Goal: Task Accomplishment & Management: Complete application form

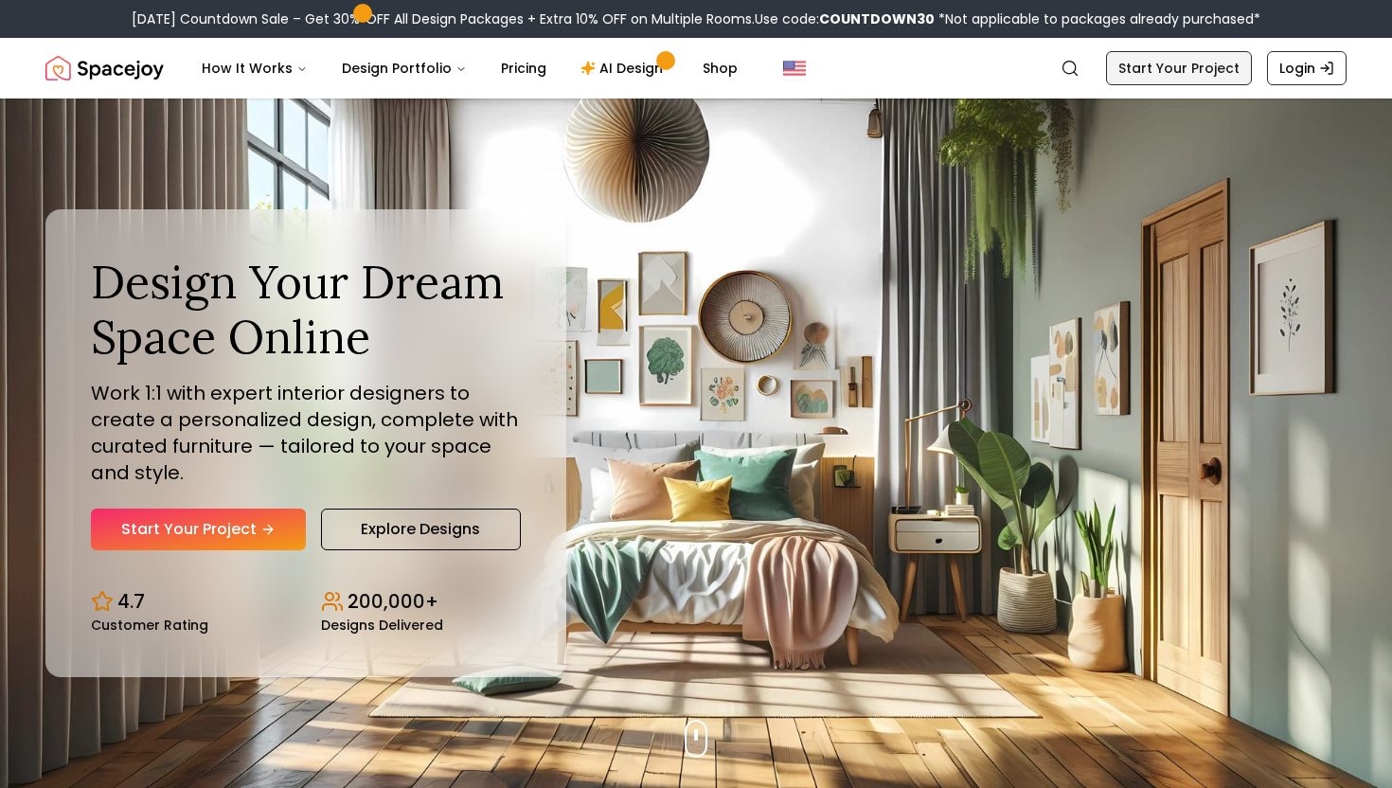
click at [1196, 67] on link "Start Your Project" at bounding box center [1179, 68] width 146 height 34
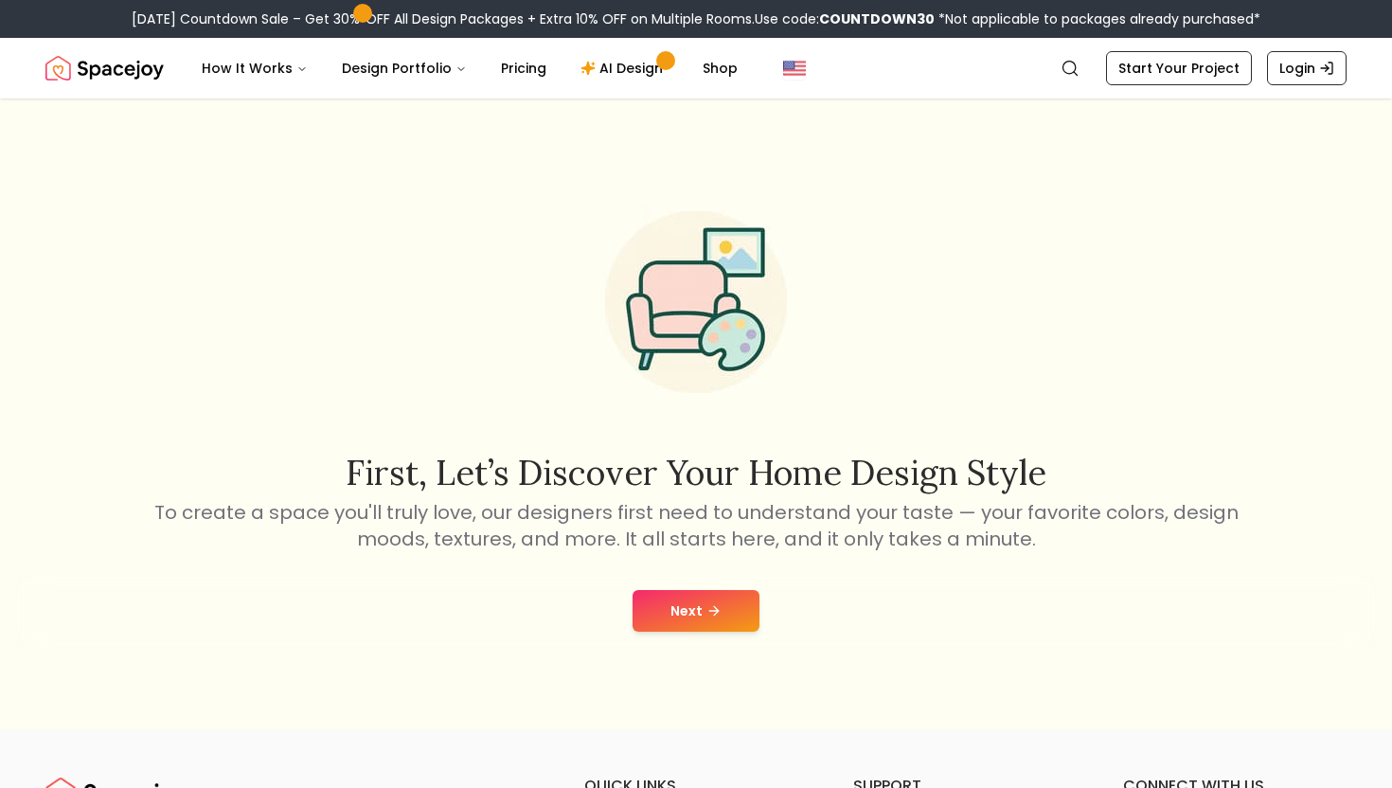
click at [725, 594] on button "Next" at bounding box center [696, 611] width 127 height 42
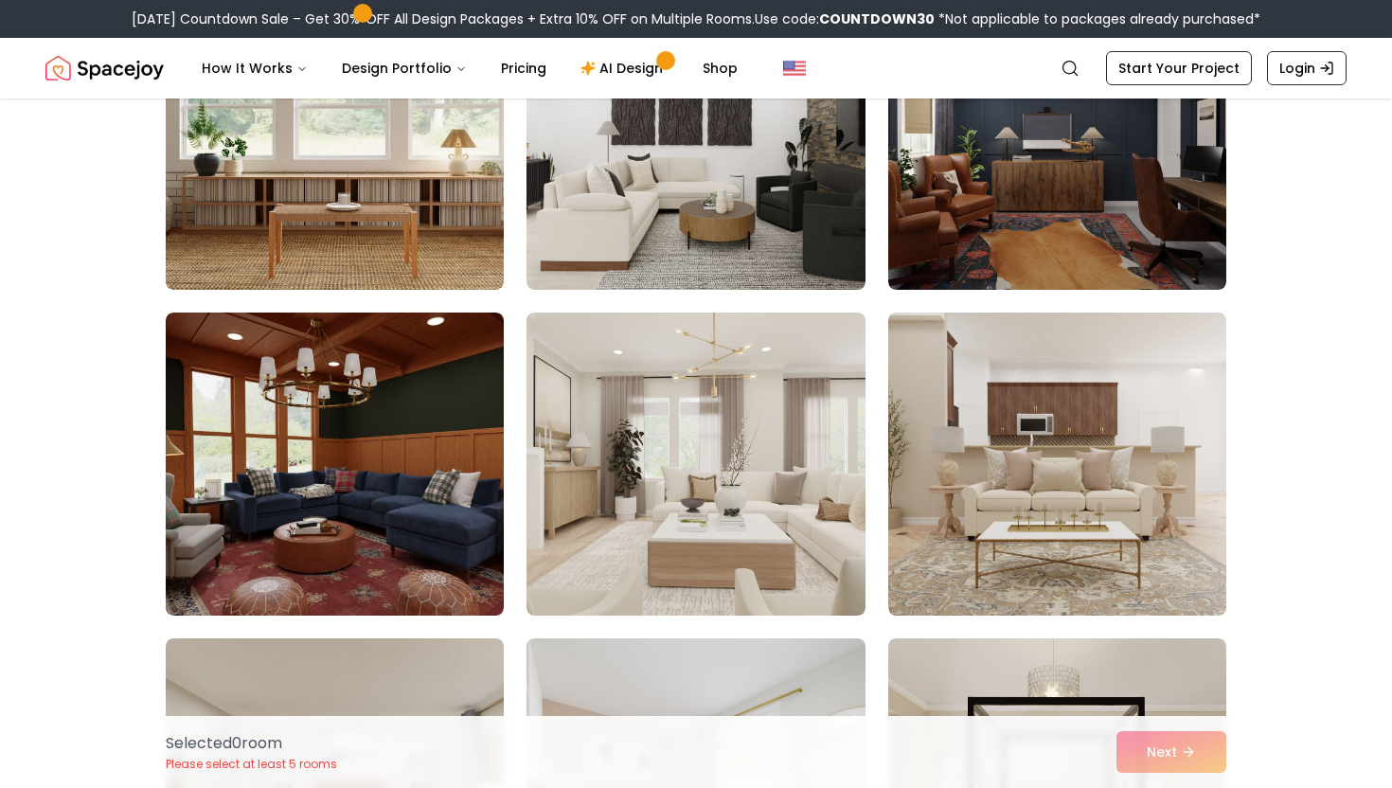
scroll to position [306, 0]
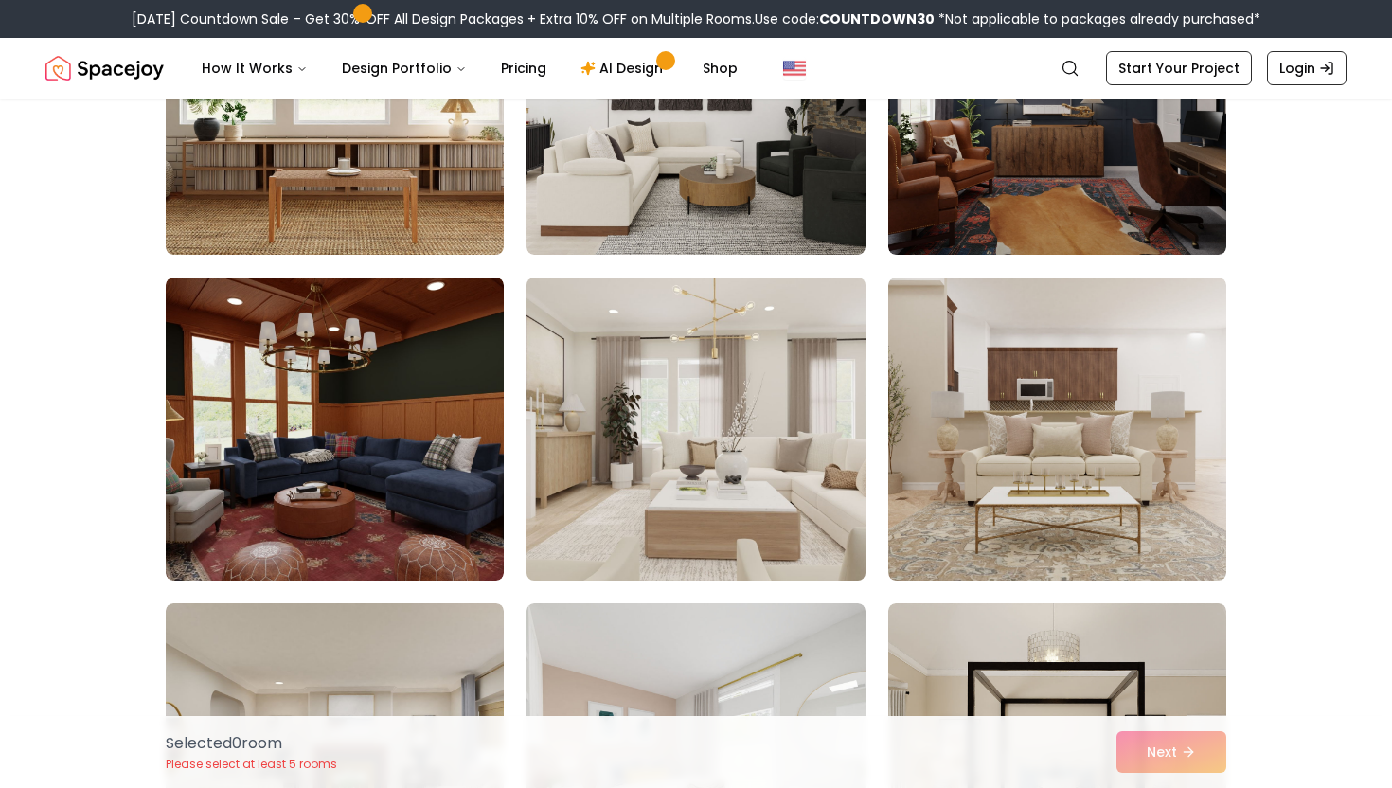
click at [795, 485] on img at bounding box center [695, 429] width 355 height 318
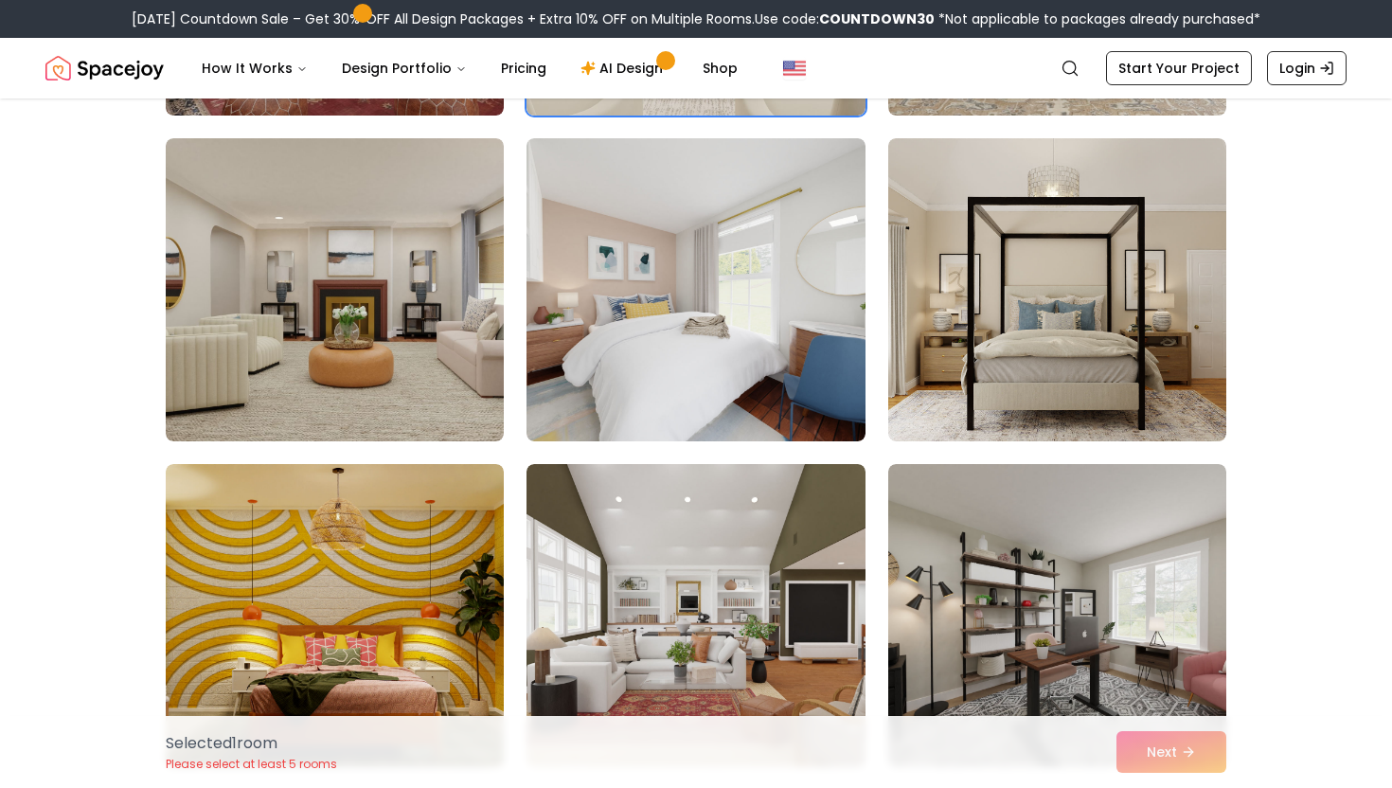
scroll to position [773, 0]
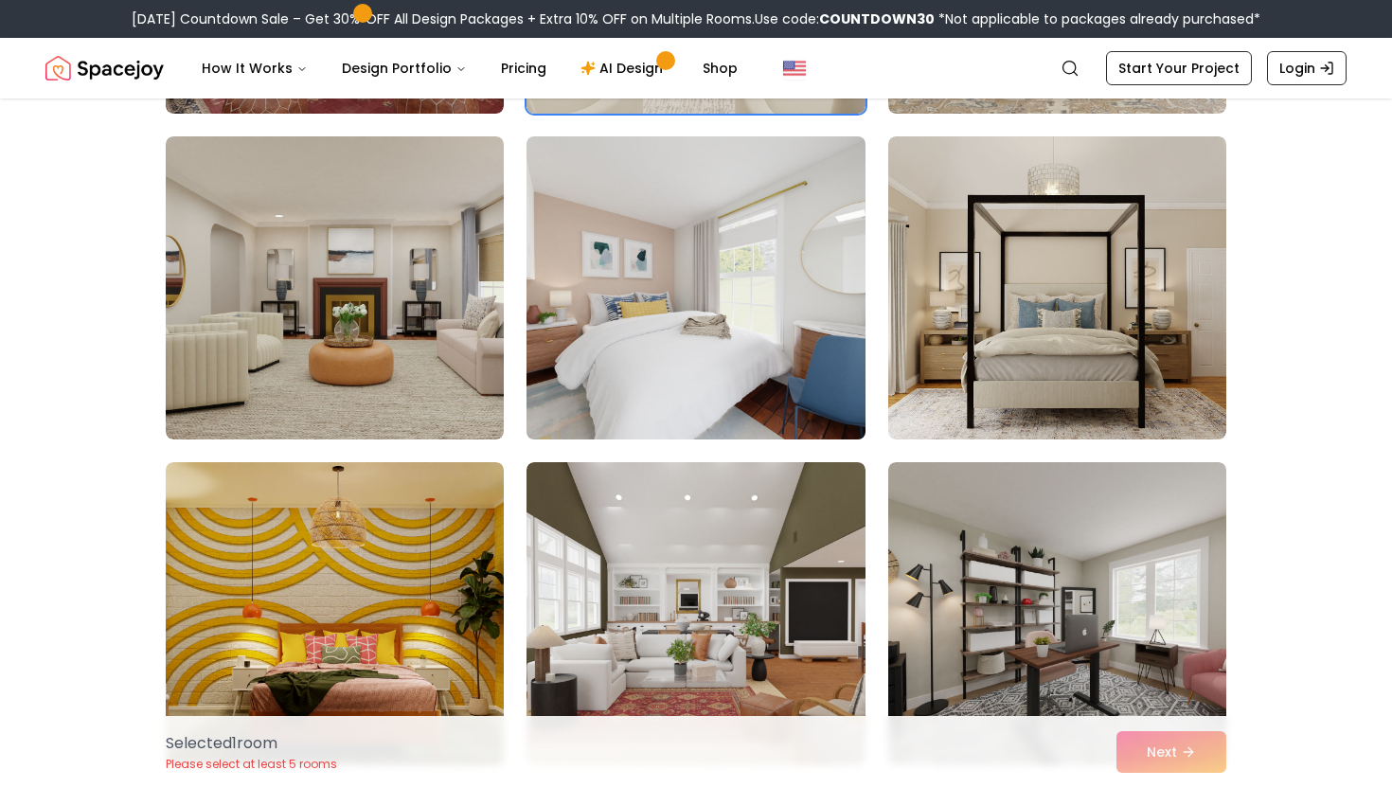
click at [810, 397] on img at bounding box center [695, 288] width 355 height 318
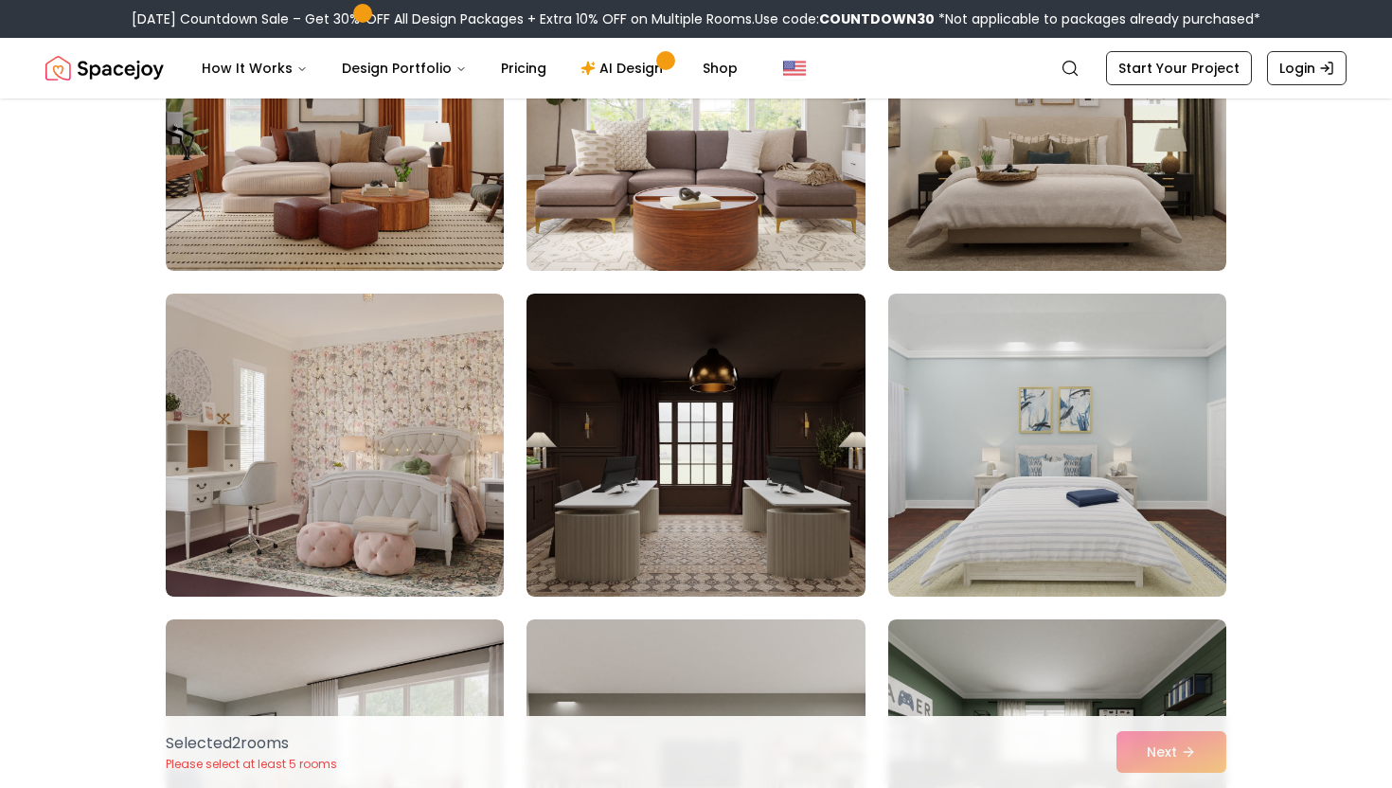
scroll to position [2850, 0]
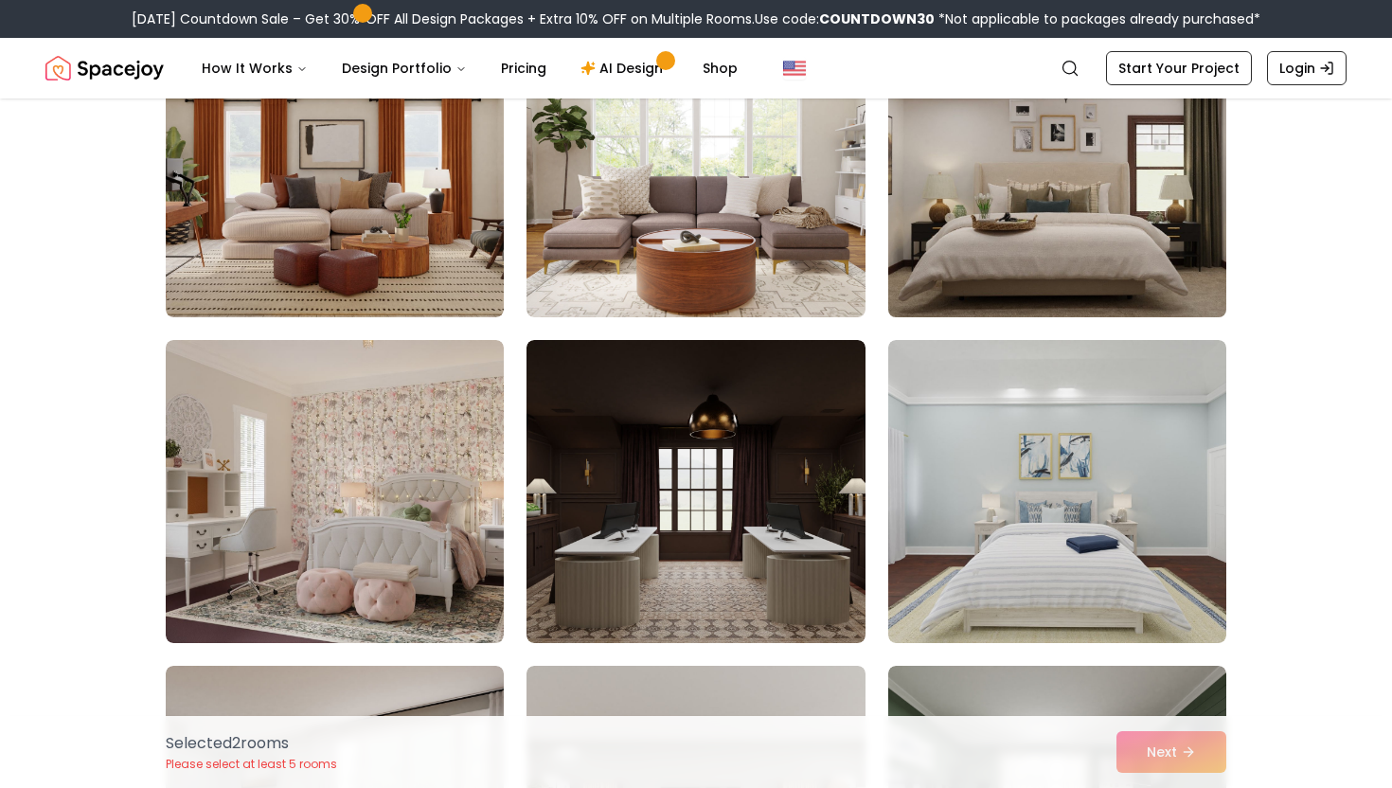
click at [995, 246] on img at bounding box center [1057, 166] width 355 height 318
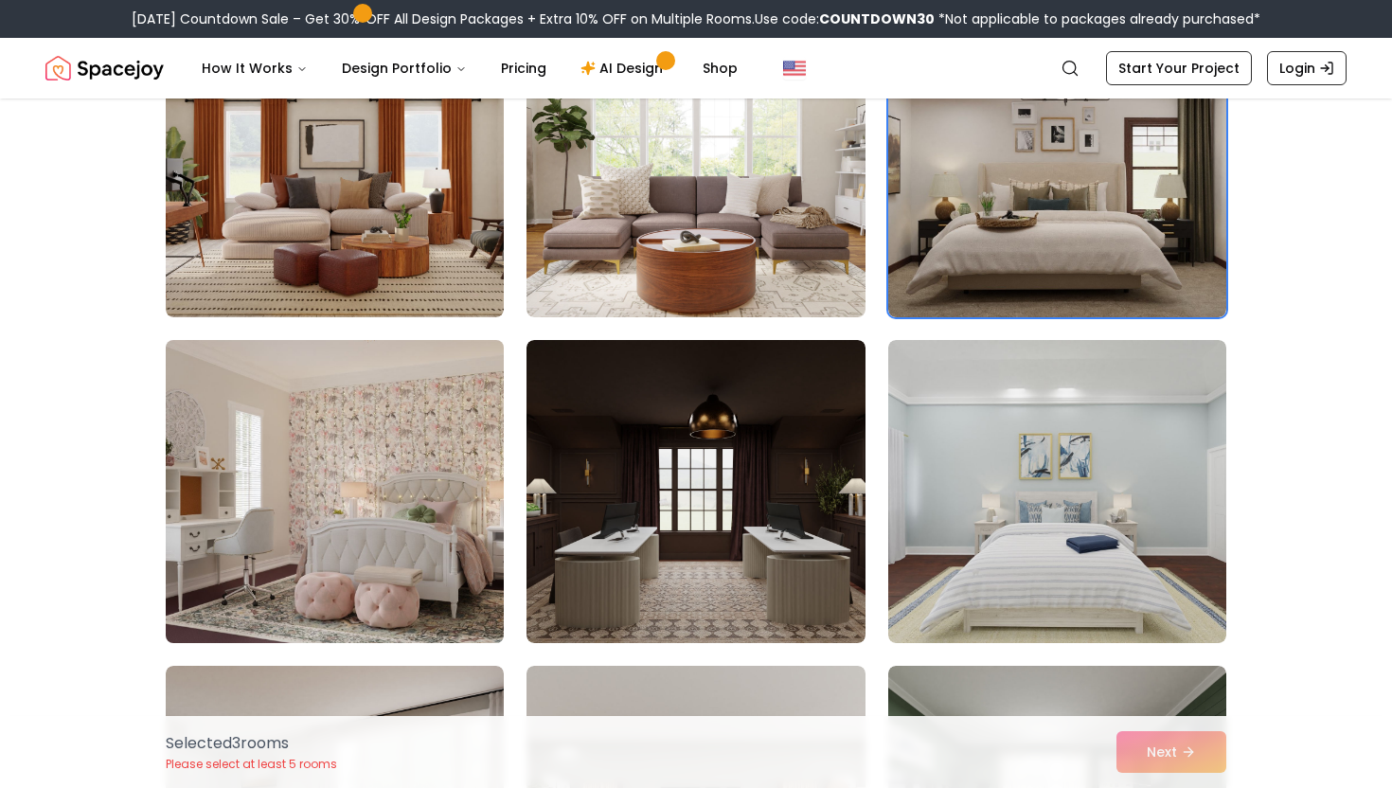
click at [471, 501] on img at bounding box center [334, 491] width 355 height 318
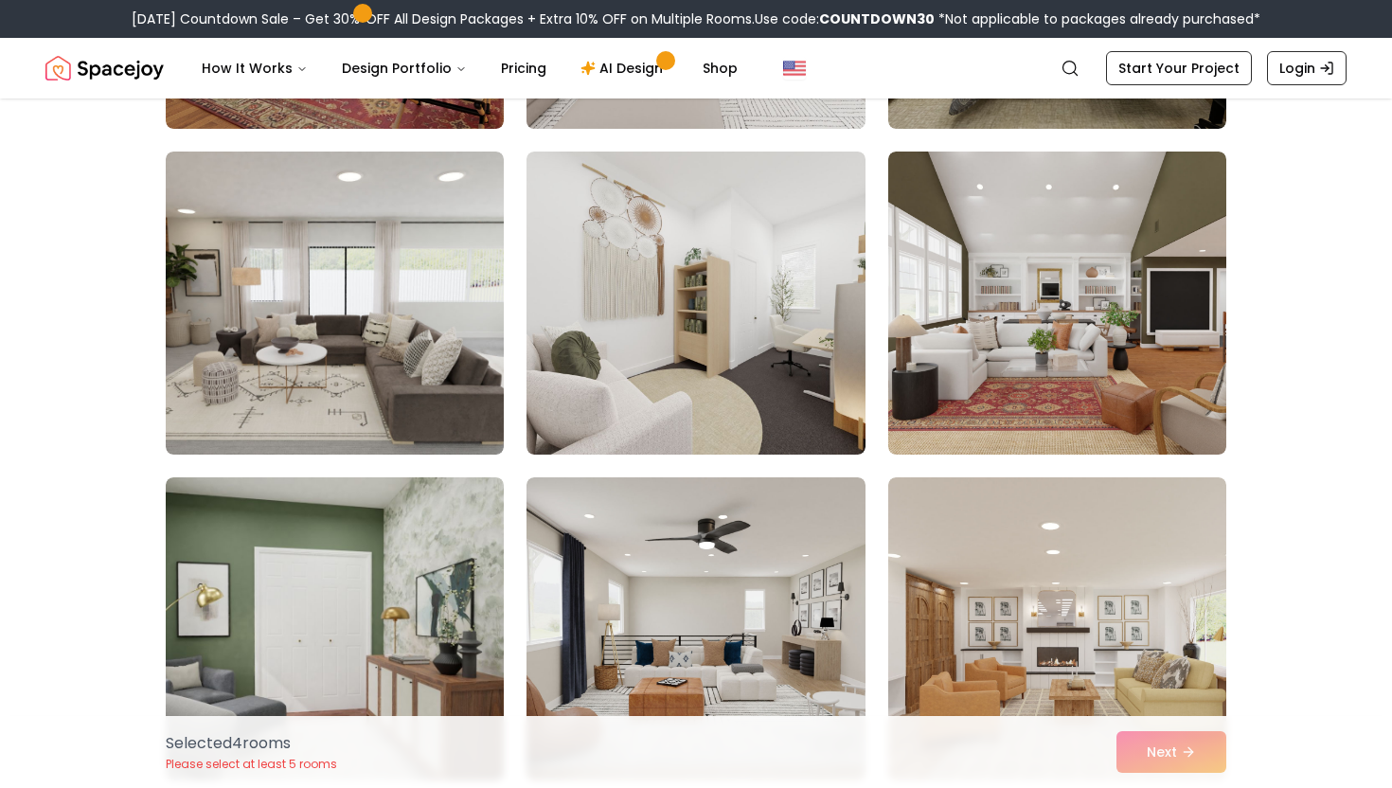
scroll to position [3691, 0]
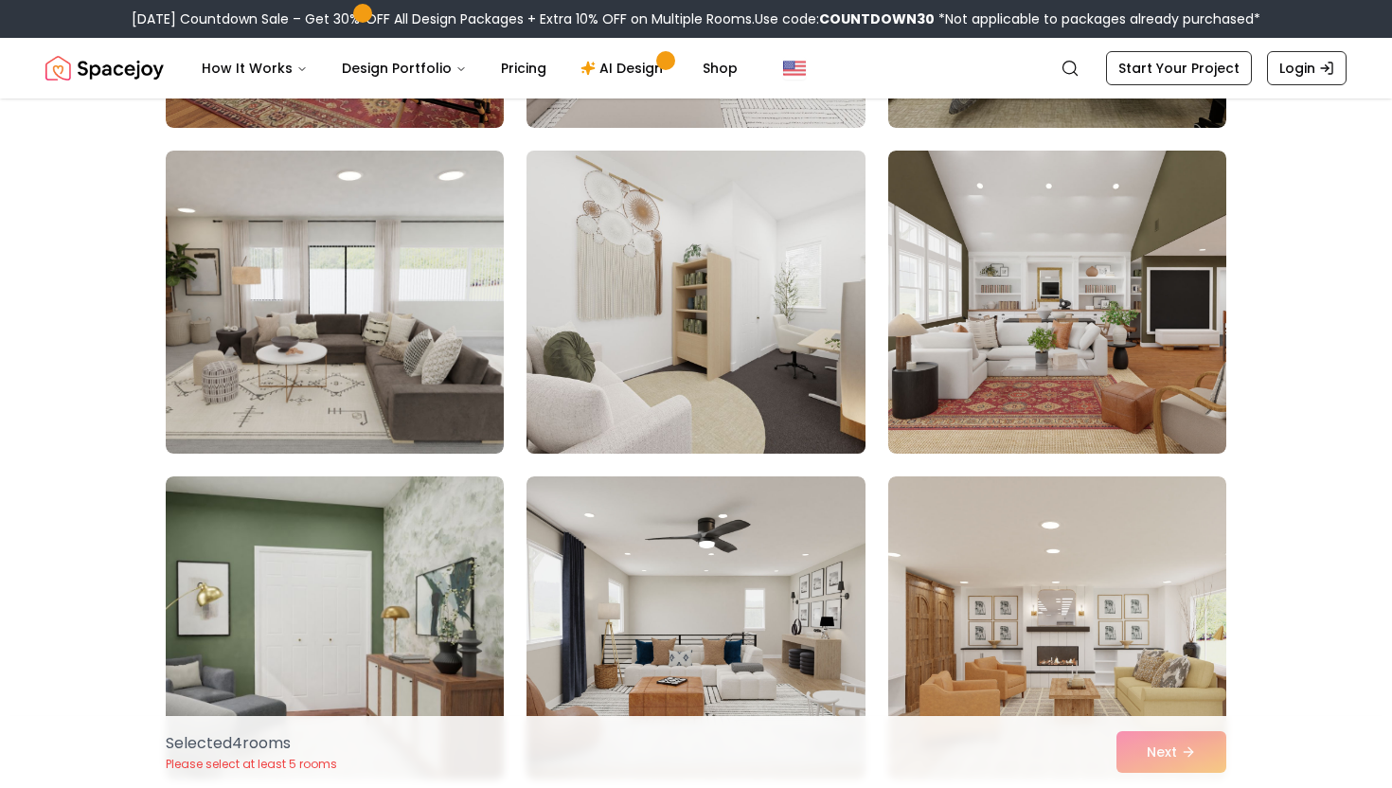
click at [784, 370] on img at bounding box center [695, 302] width 355 height 318
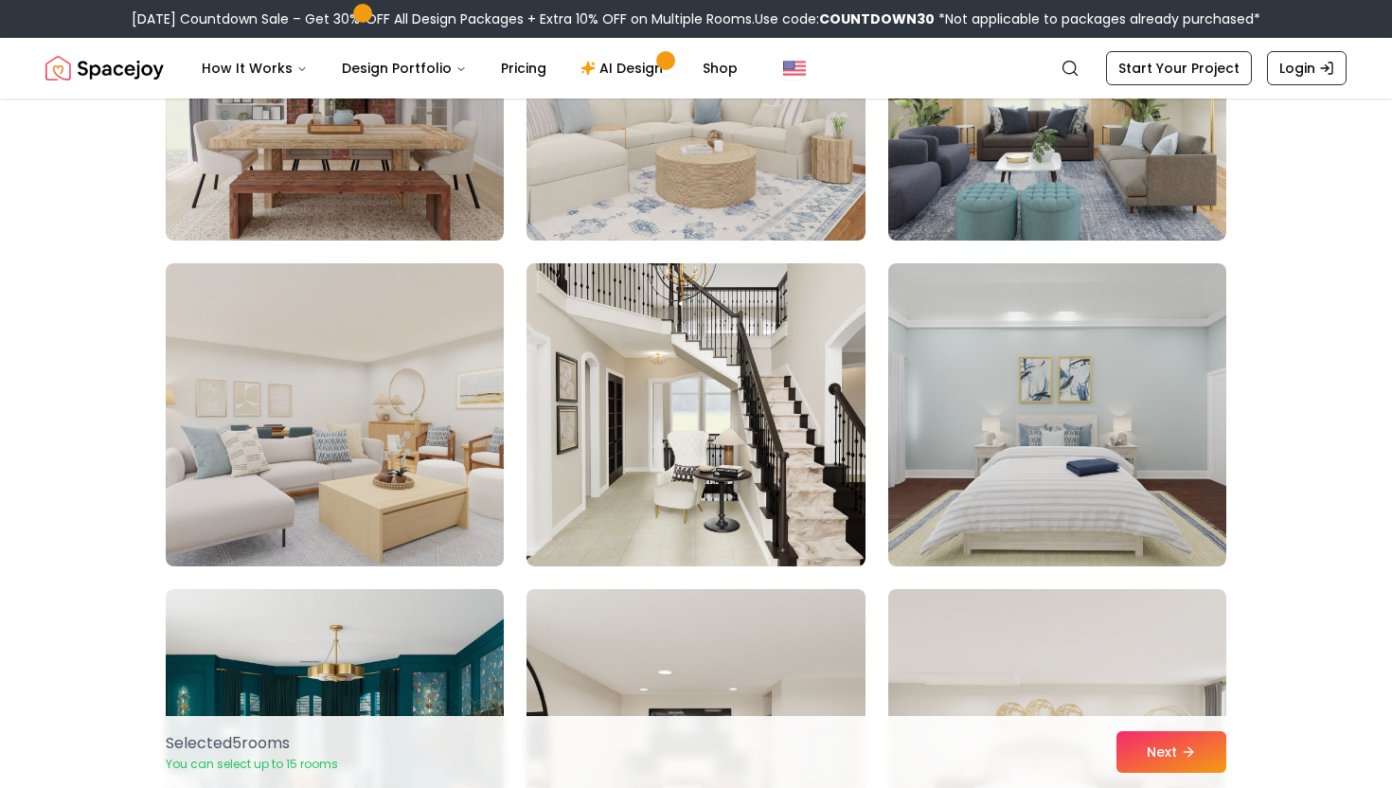
scroll to position [4677, 0]
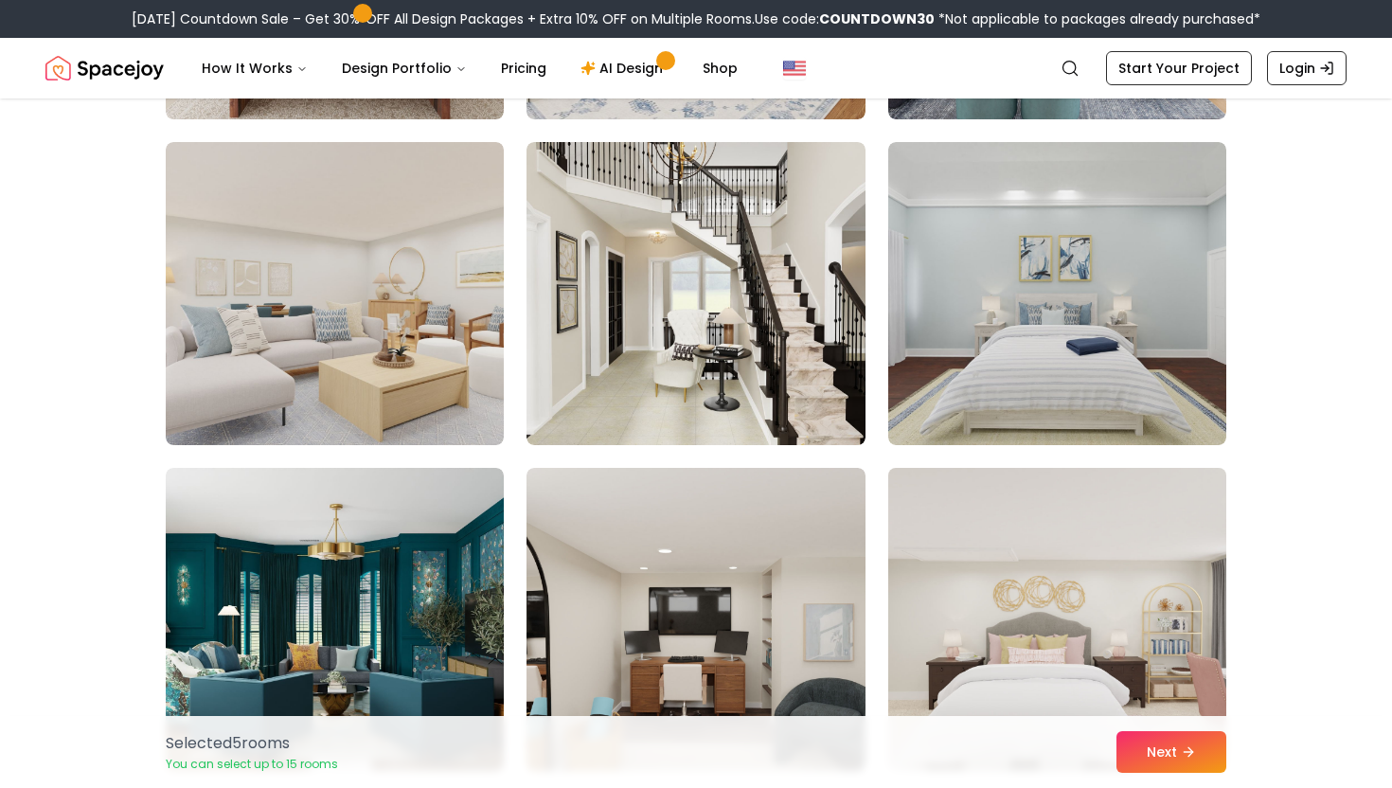
click at [1112, 645] on img at bounding box center [1057, 619] width 355 height 318
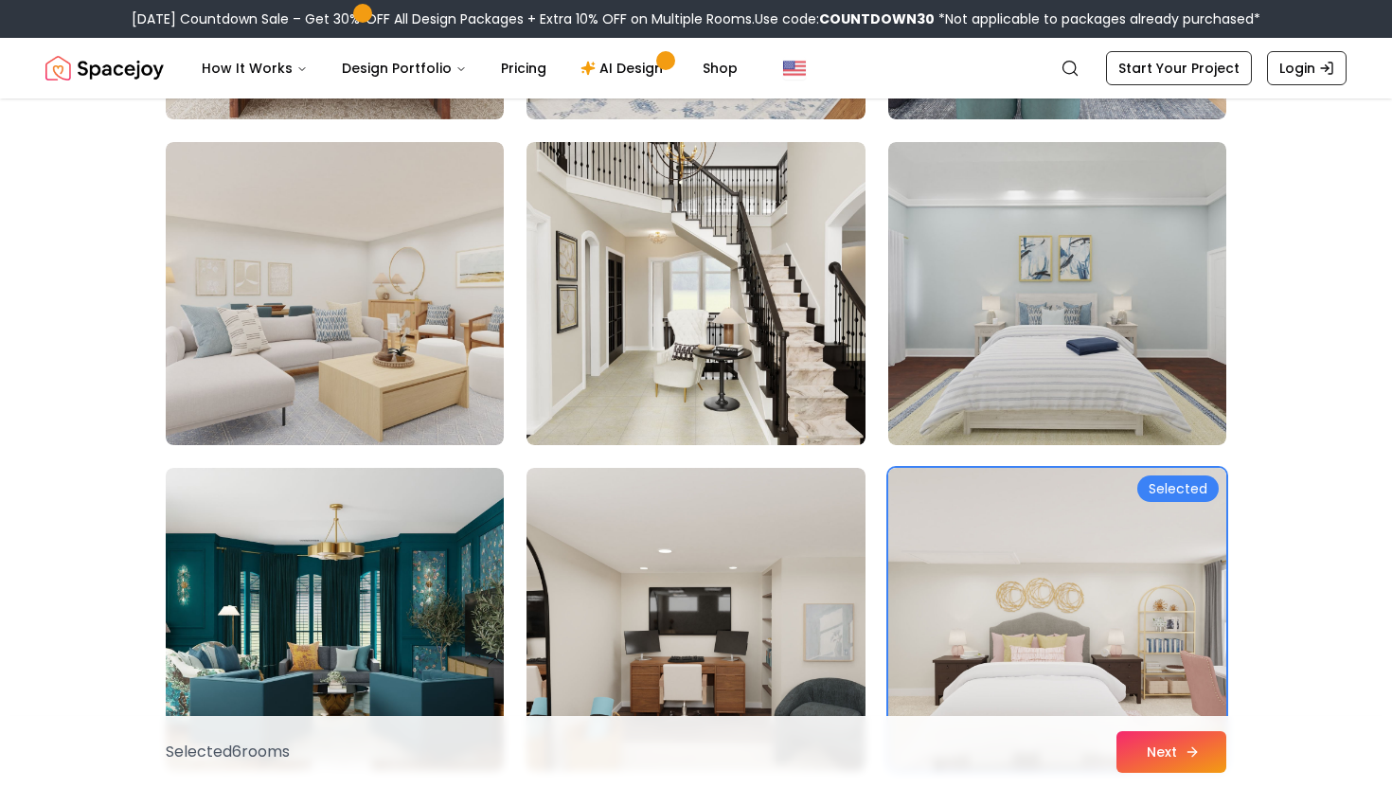
click at [1175, 749] on button "Next" at bounding box center [1172, 752] width 110 height 42
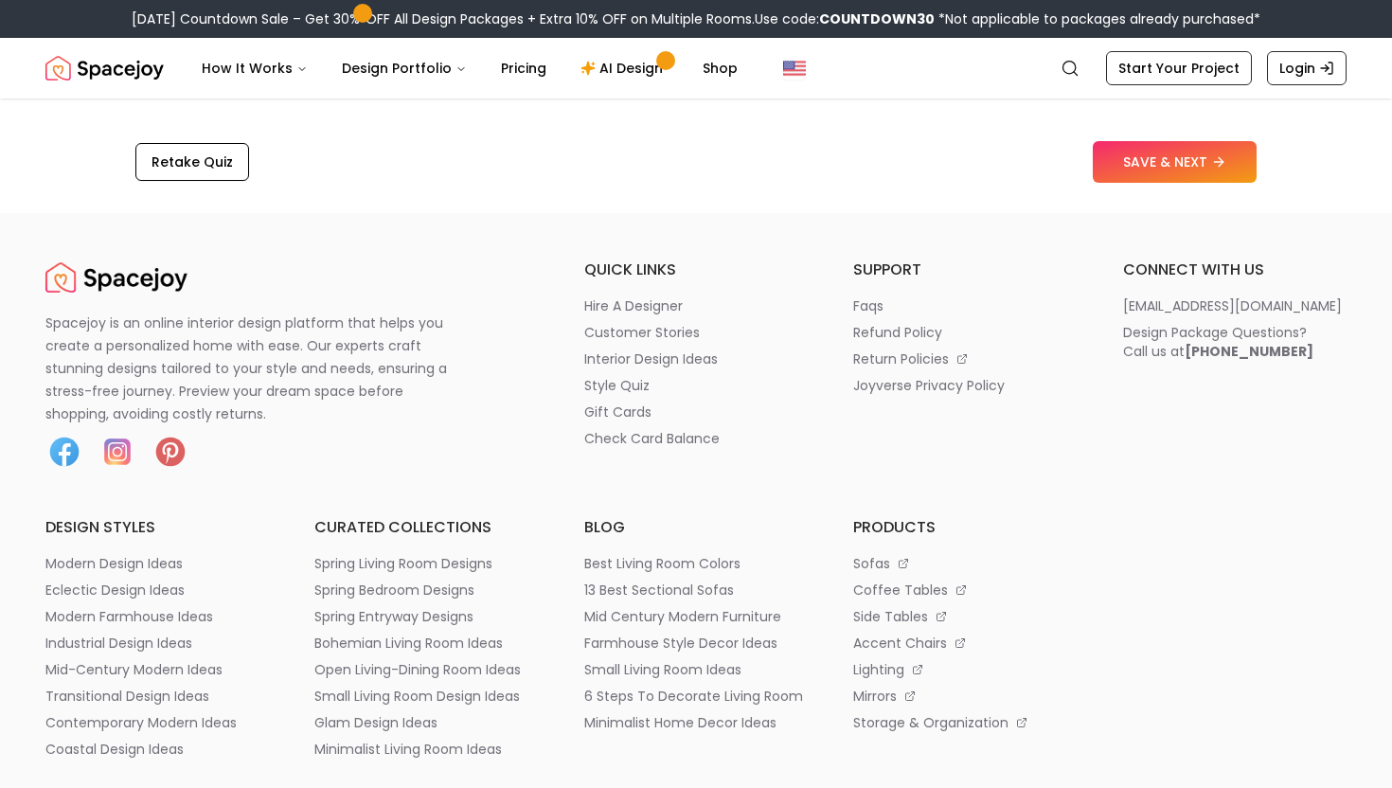
scroll to position [3218, 0]
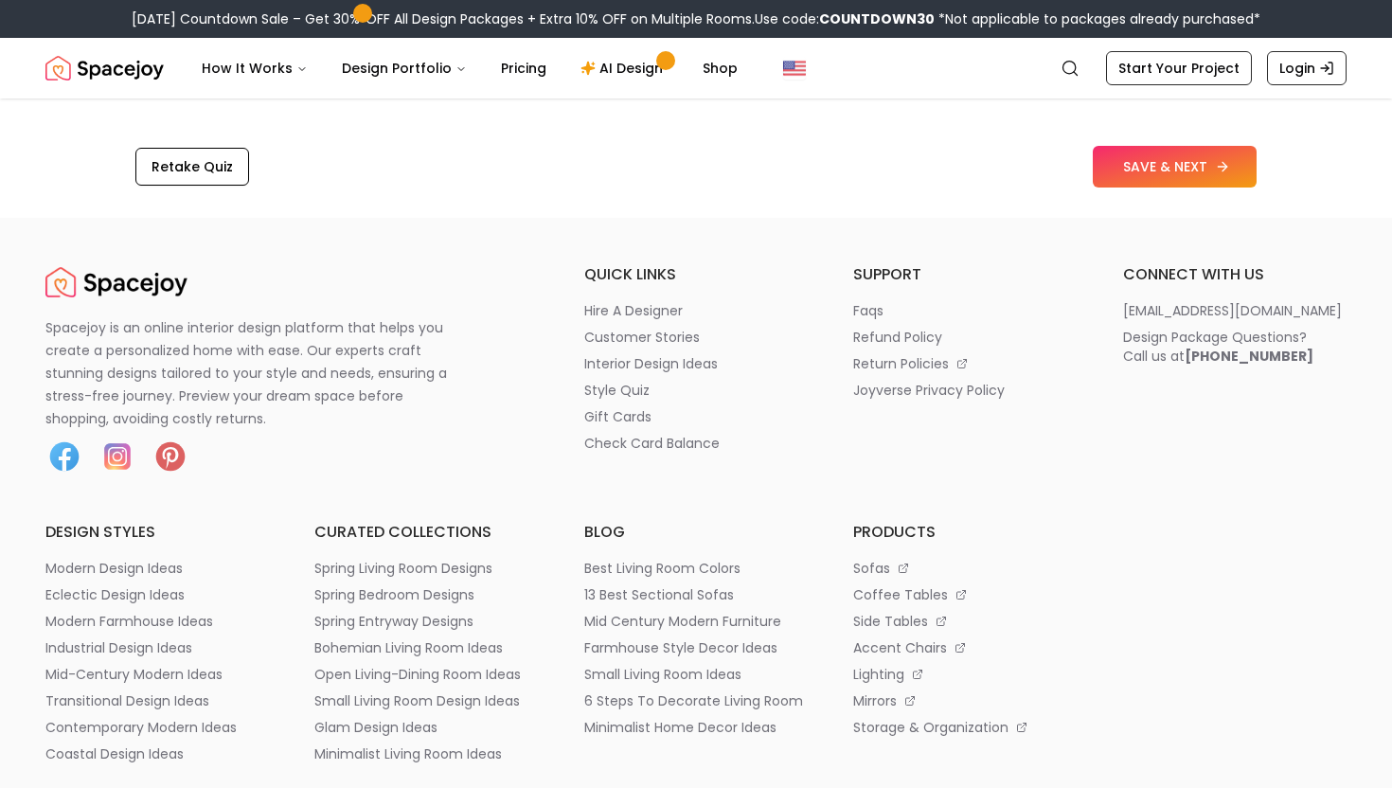
click at [1208, 172] on button "SAVE & NEXT" at bounding box center [1175, 167] width 164 height 42
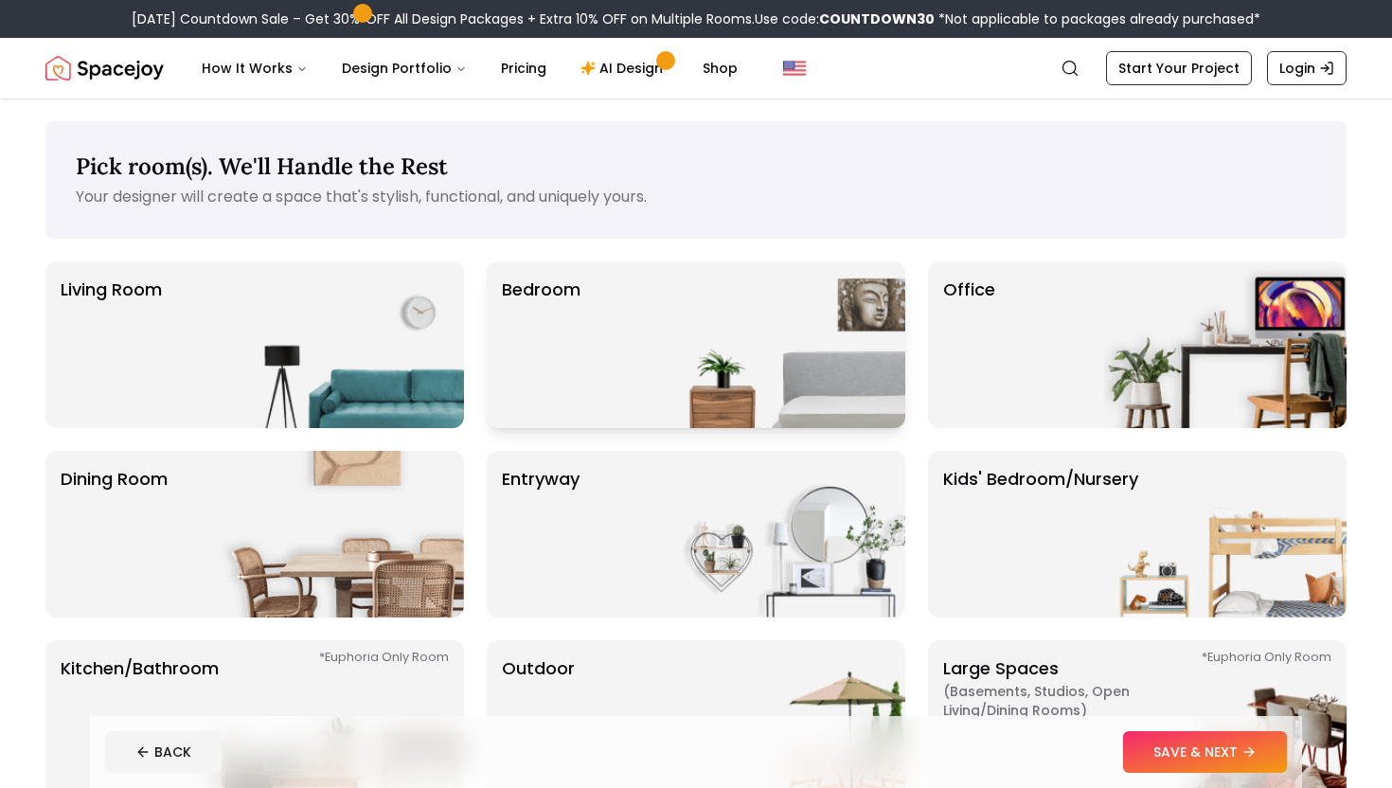
click at [846, 318] on img at bounding box center [784, 344] width 242 height 167
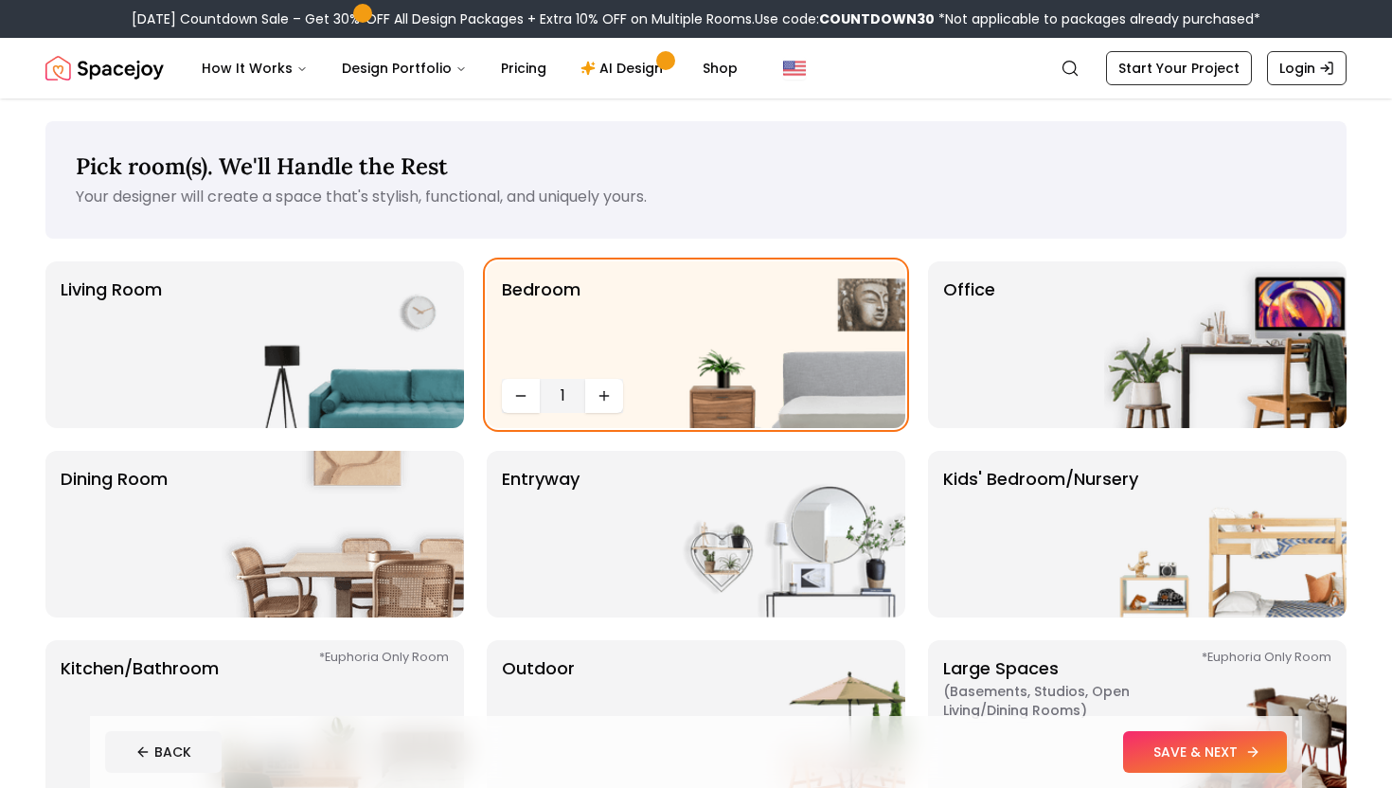
click at [1152, 747] on button "SAVE & NEXT" at bounding box center [1205, 752] width 164 height 42
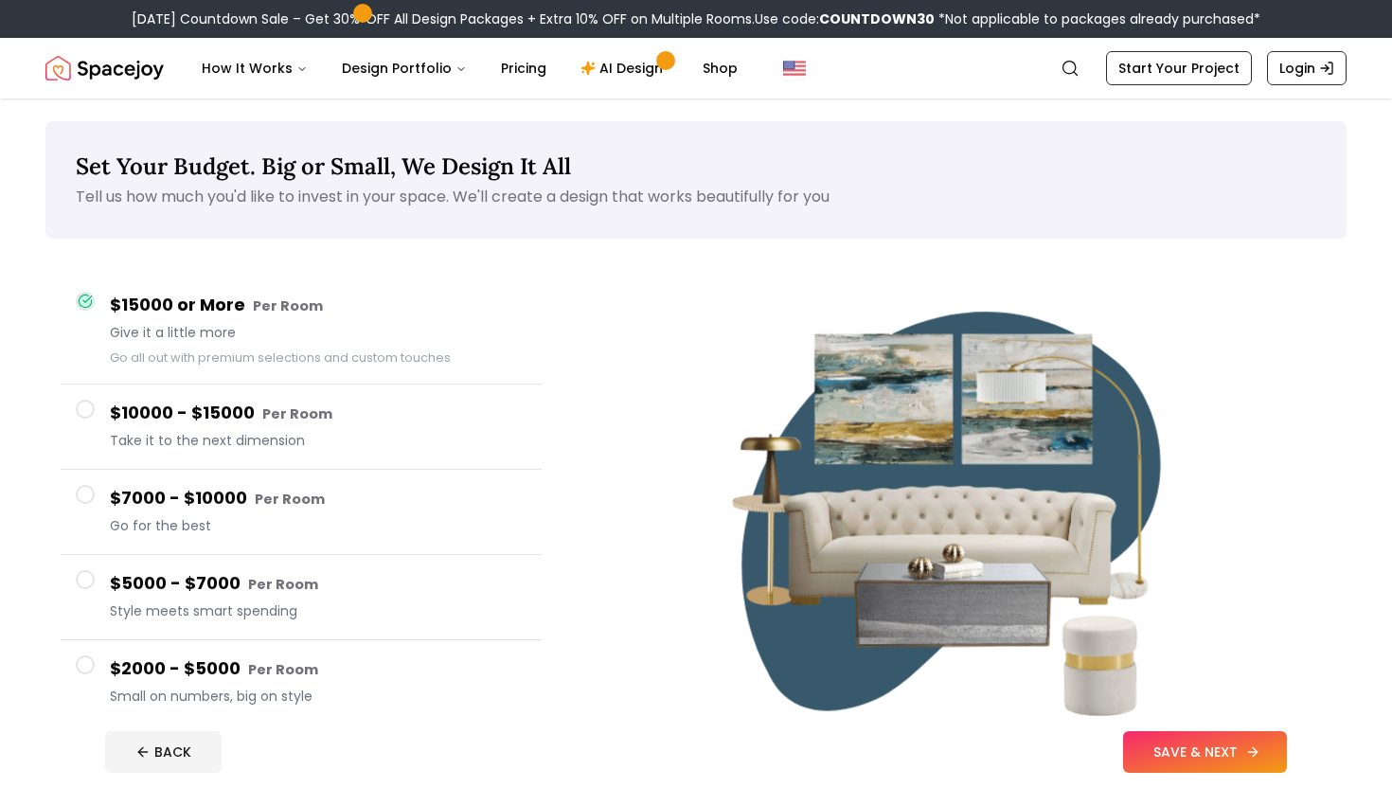
click at [1155, 747] on button "SAVE & NEXT" at bounding box center [1205, 752] width 164 height 42
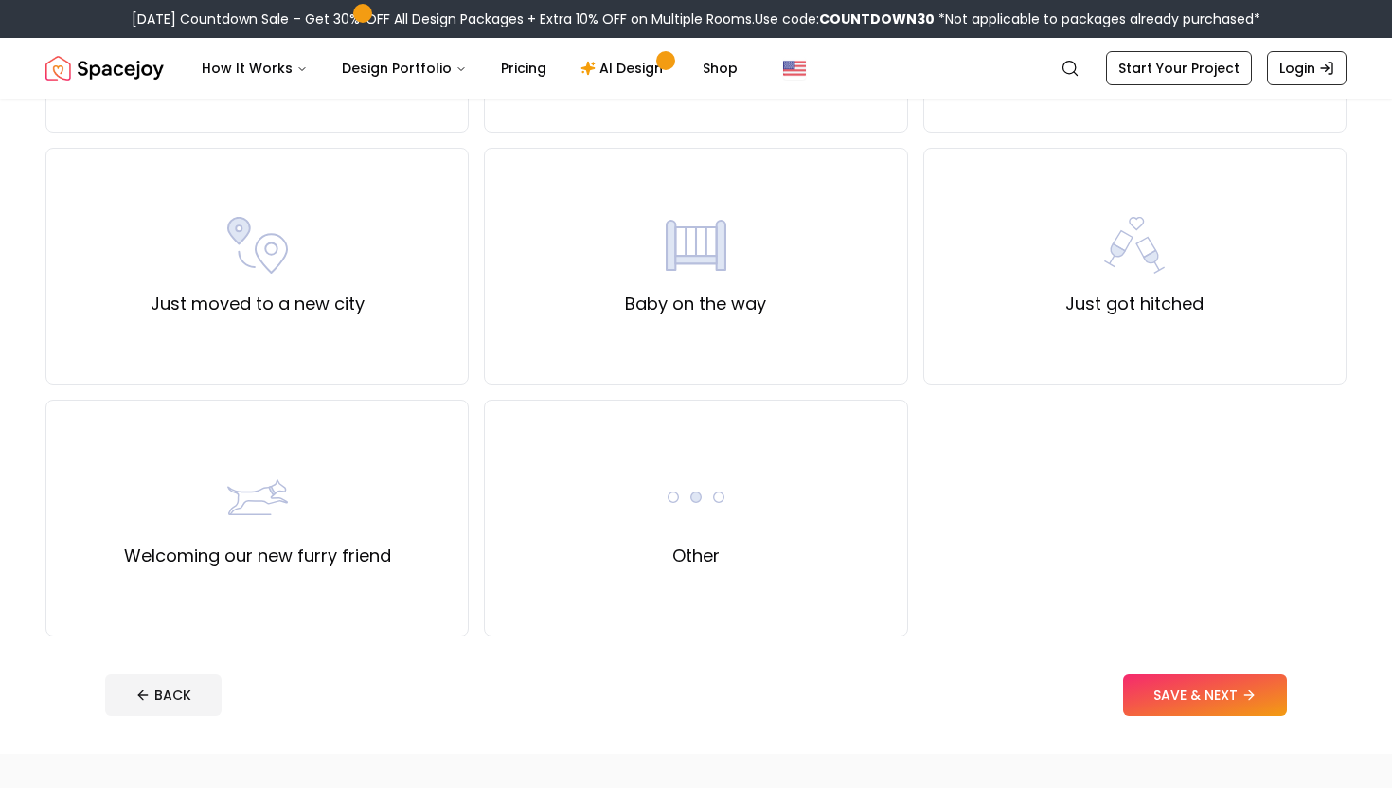
scroll to position [620, 0]
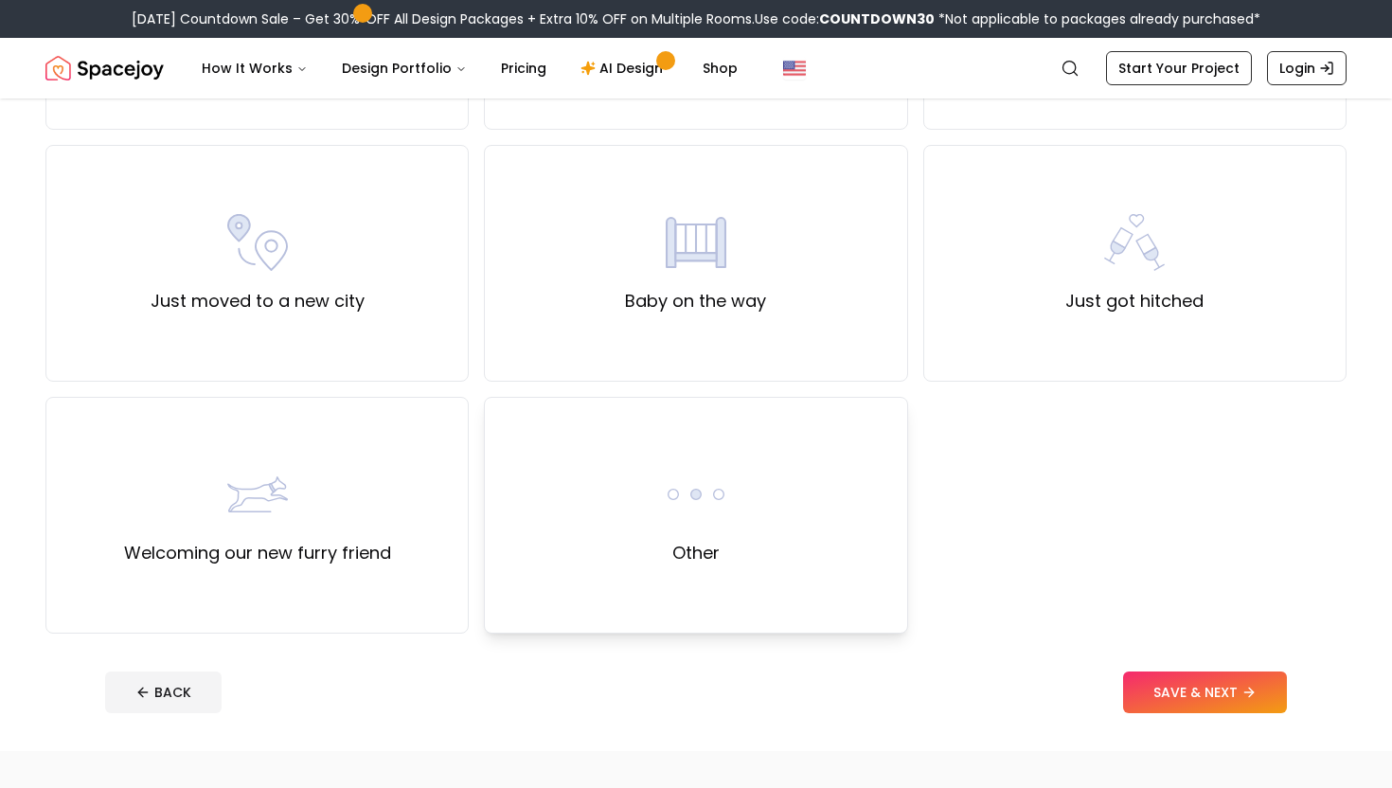
click at [771, 492] on div "Other" at bounding box center [695, 515] width 423 height 237
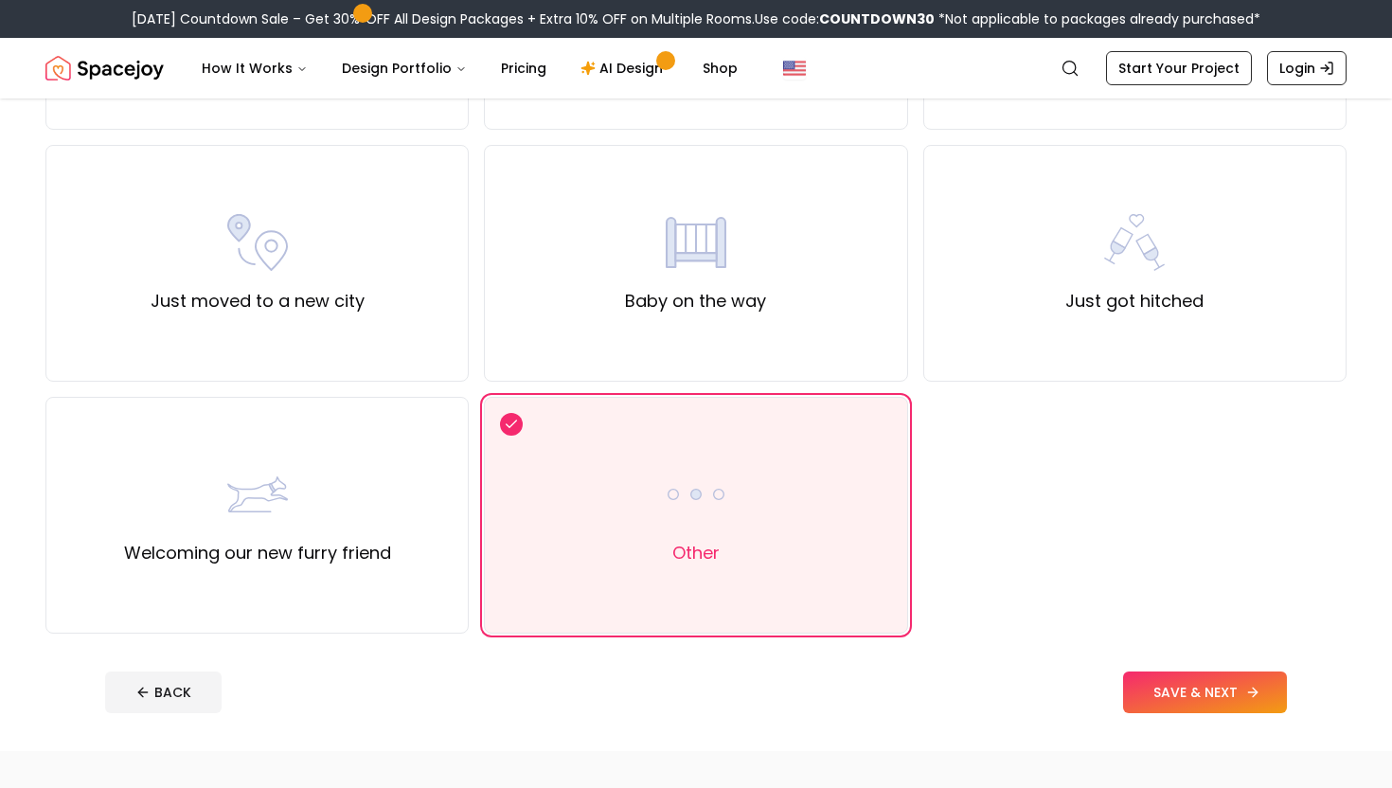
click at [1205, 684] on button "SAVE & NEXT" at bounding box center [1205, 692] width 164 height 42
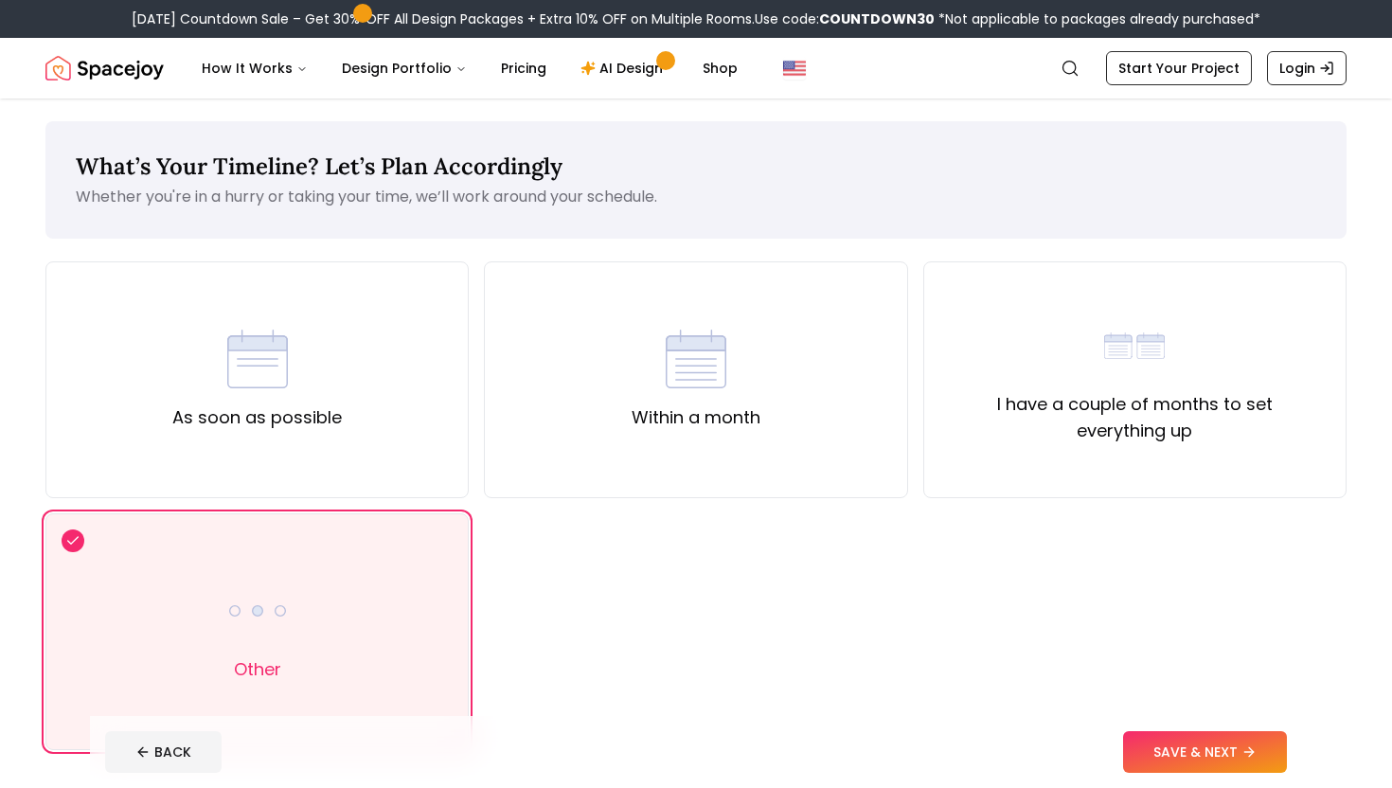
click at [1164, 726] on footer "BACK SAVE & NEXT" at bounding box center [696, 752] width 1212 height 72
click at [1169, 745] on button "SAVE & NEXT" at bounding box center [1205, 752] width 164 height 42
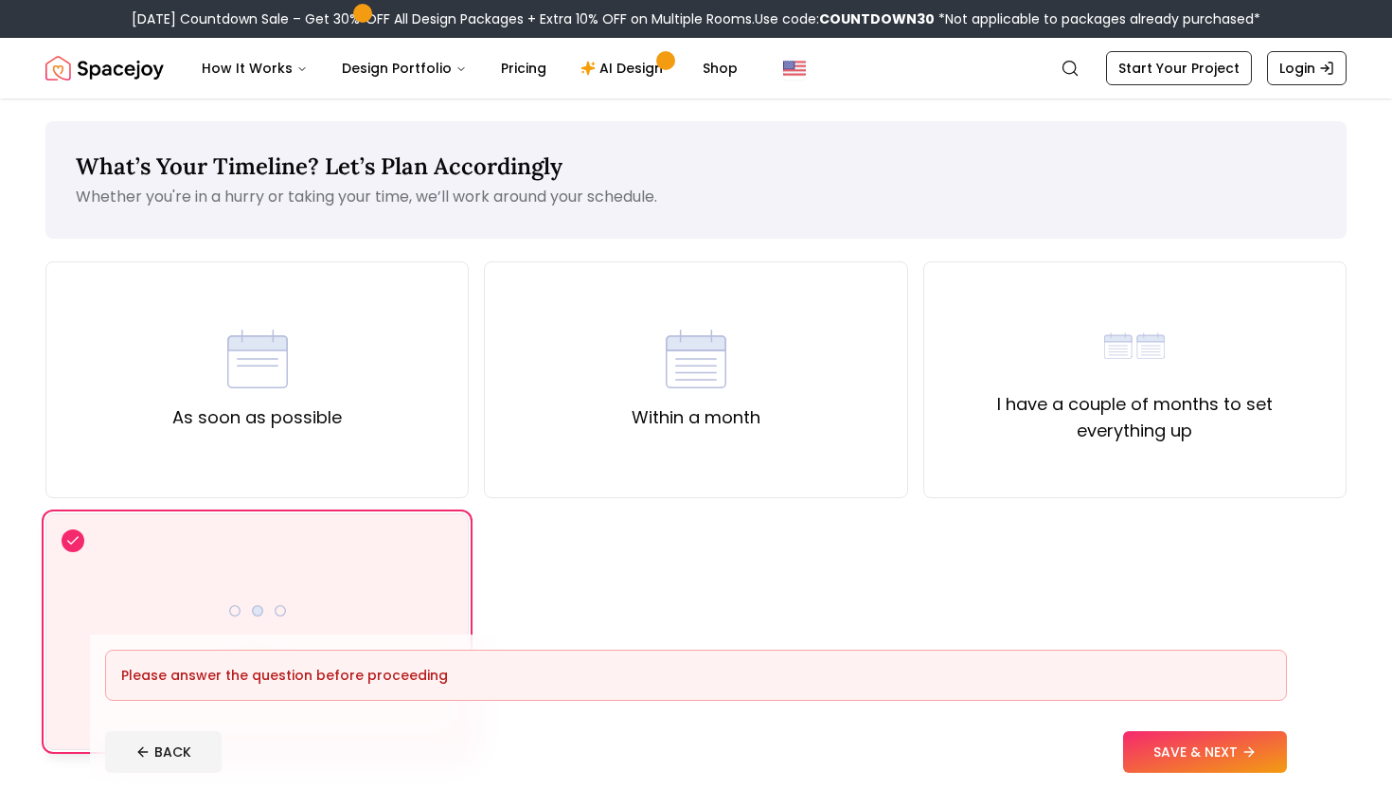
click at [393, 584] on div "Other" at bounding box center [256, 631] width 423 height 237
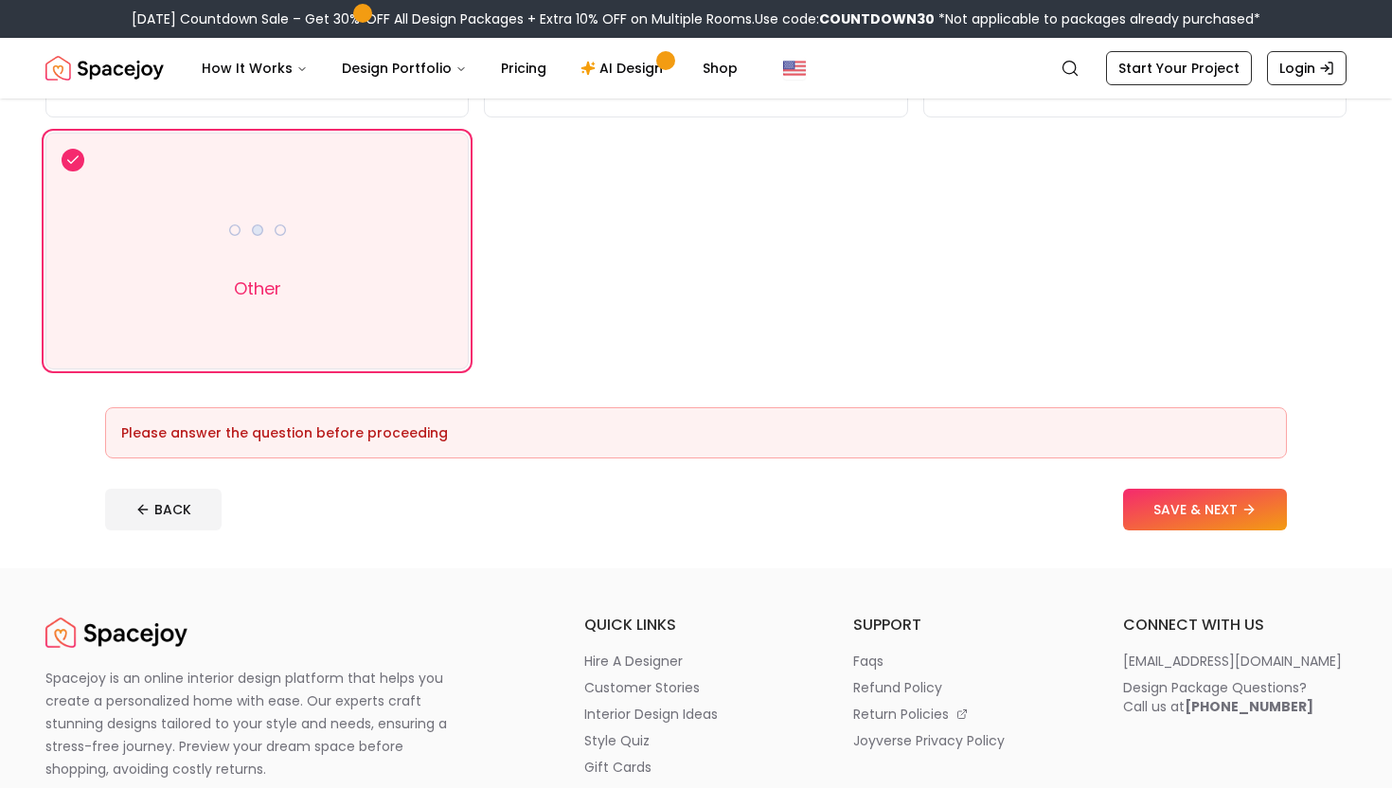
scroll to position [380, 0]
click at [1230, 502] on button "SAVE & NEXT" at bounding box center [1205, 511] width 164 height 42
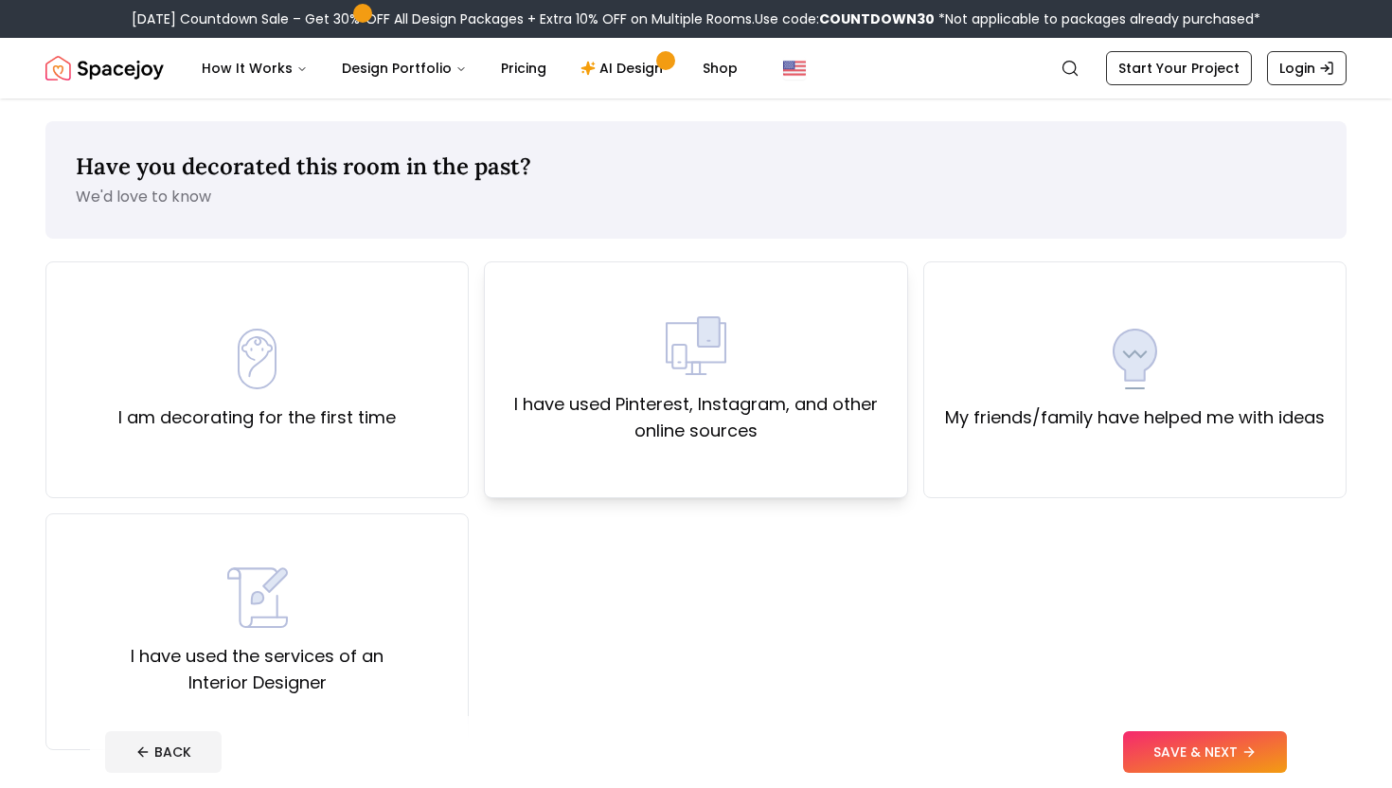
click at [804, 458] on div "I have used Pinterest, Instagram, and other online sources" at bounding box center [695, 379] width 423 height 237
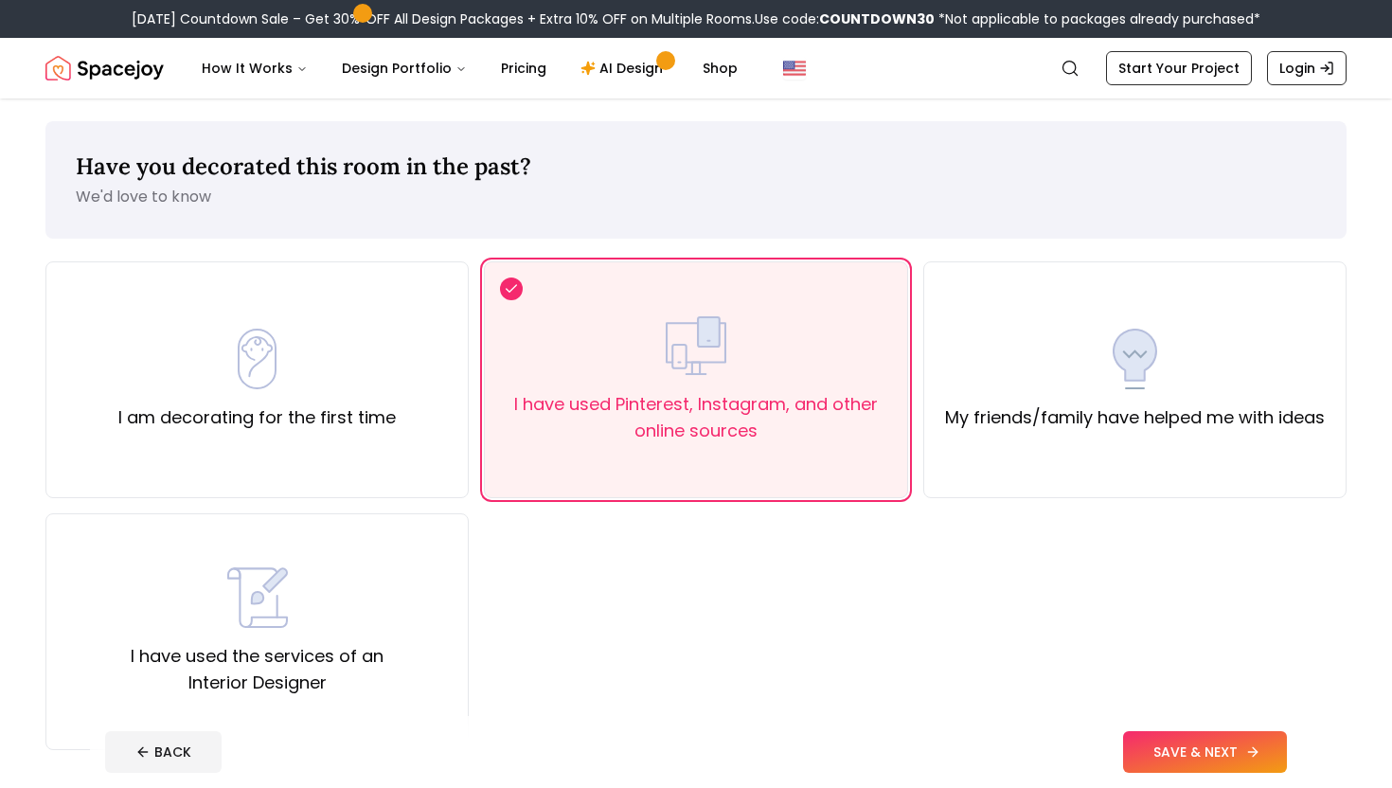
click at [1155, 741] on button "SAVE & NEXT" at bounding box center [1205, 752] width 164 height 42
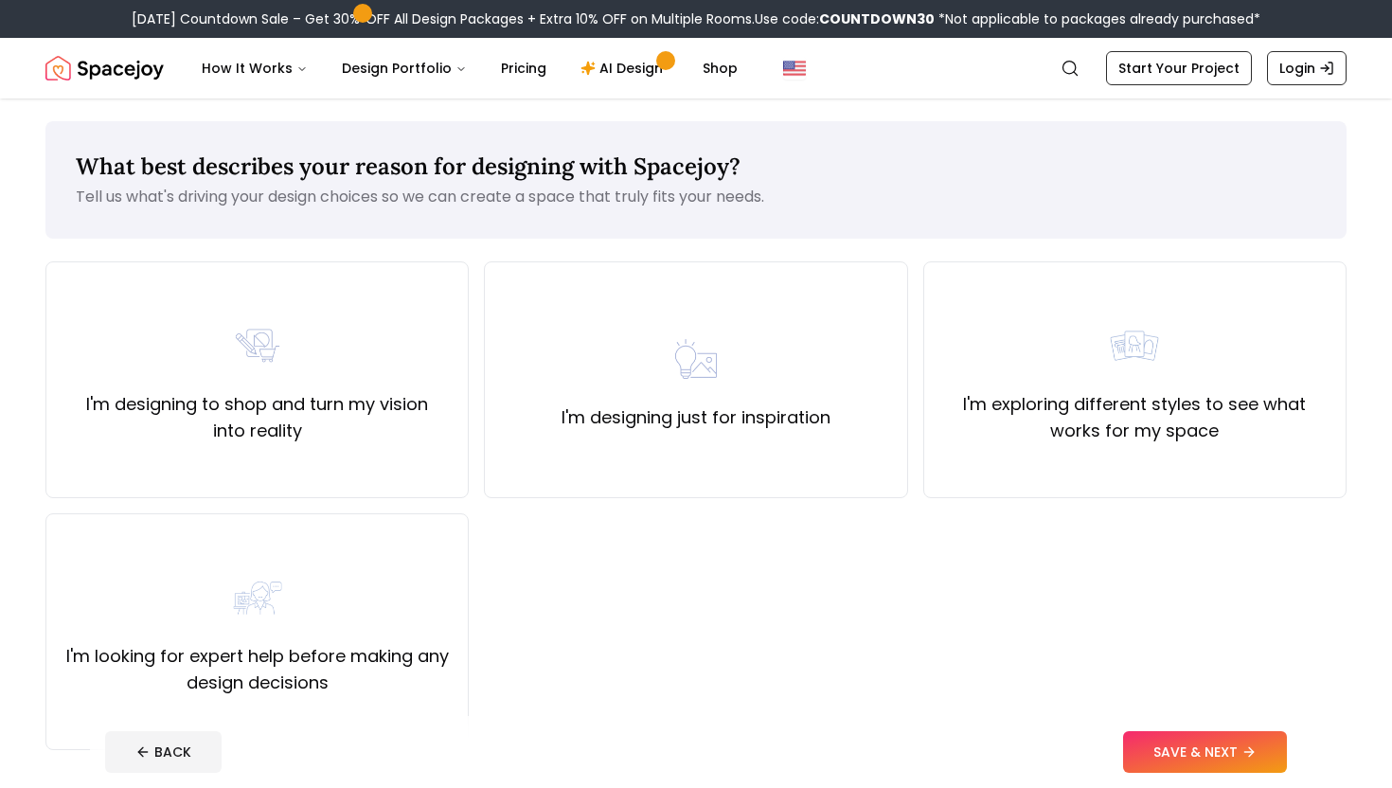
drag, startPoint x: 1154, startPoint y: 742, endPoint x: 1122, endPoint y: 702, distance: 50.6
click at [1148, 734] on button "SAVE & NEXT" at bounding box center [1205, 752] width 164 height 42
